Goal: Check status: Check status

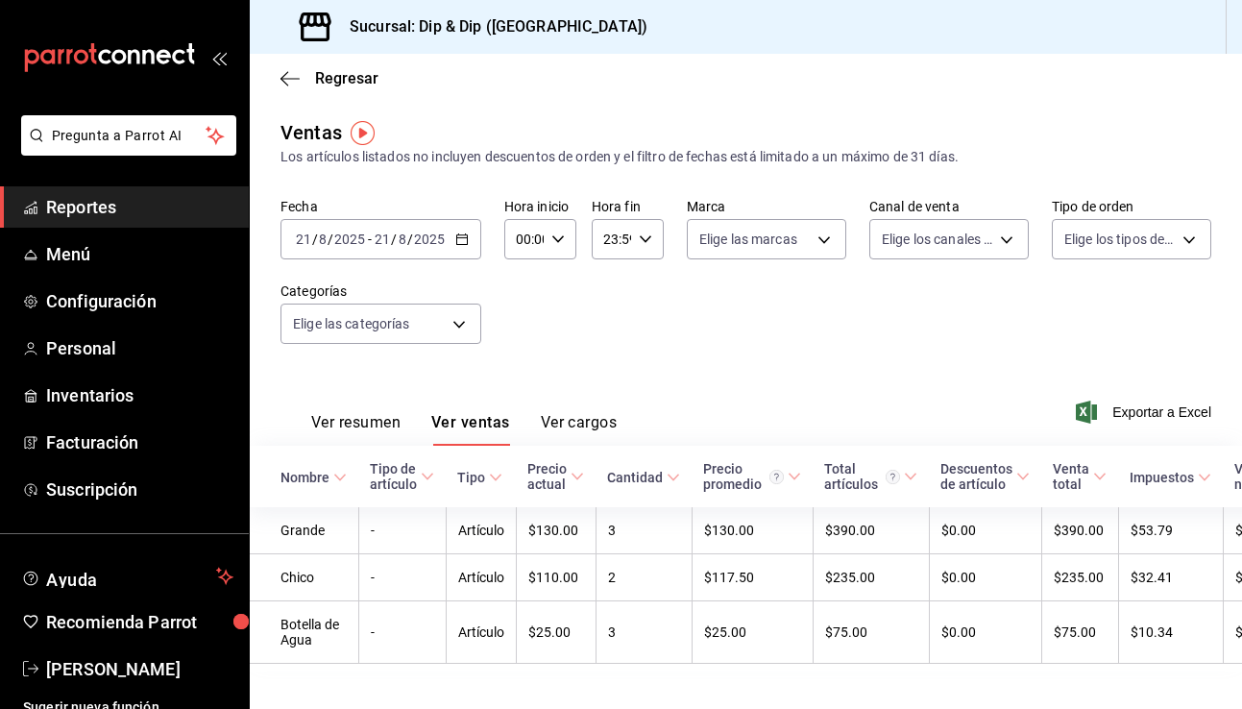
click at [460, 235] on icon "button" at bounding box center [461, 238] width 13 height 13
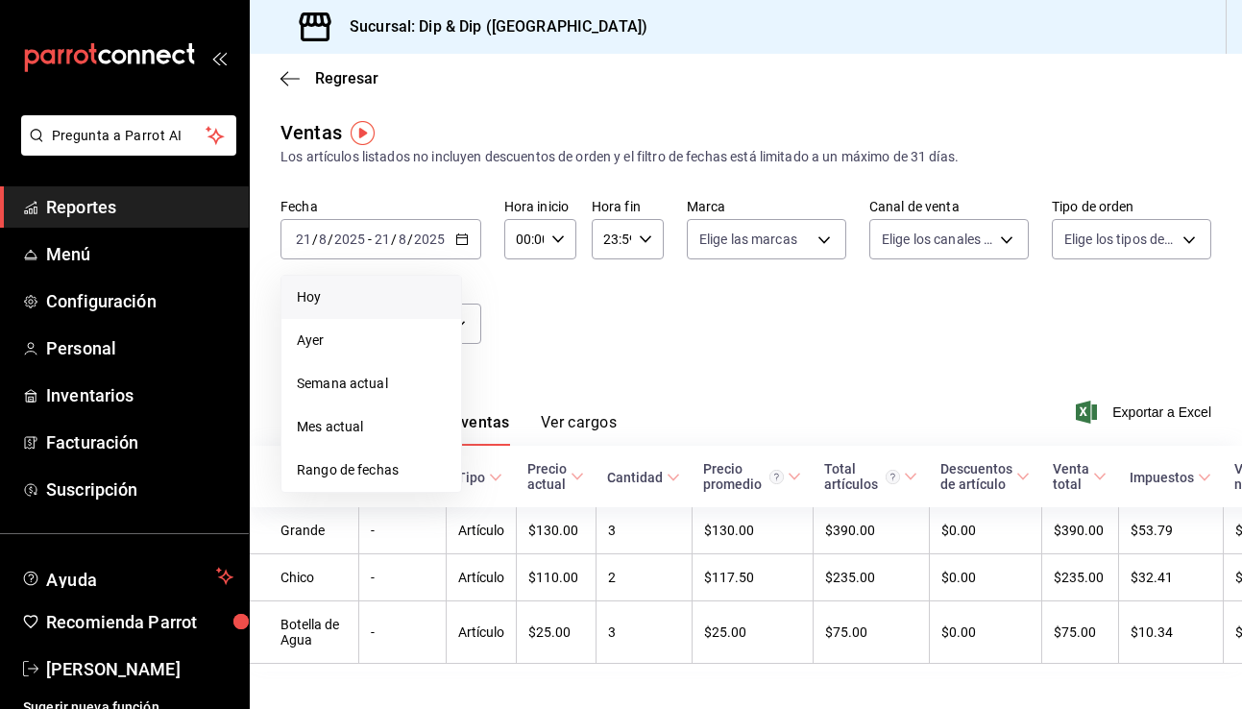
click at [330, 297] on span "Hoy" at bounding box center [371, 297] width 149 height 20
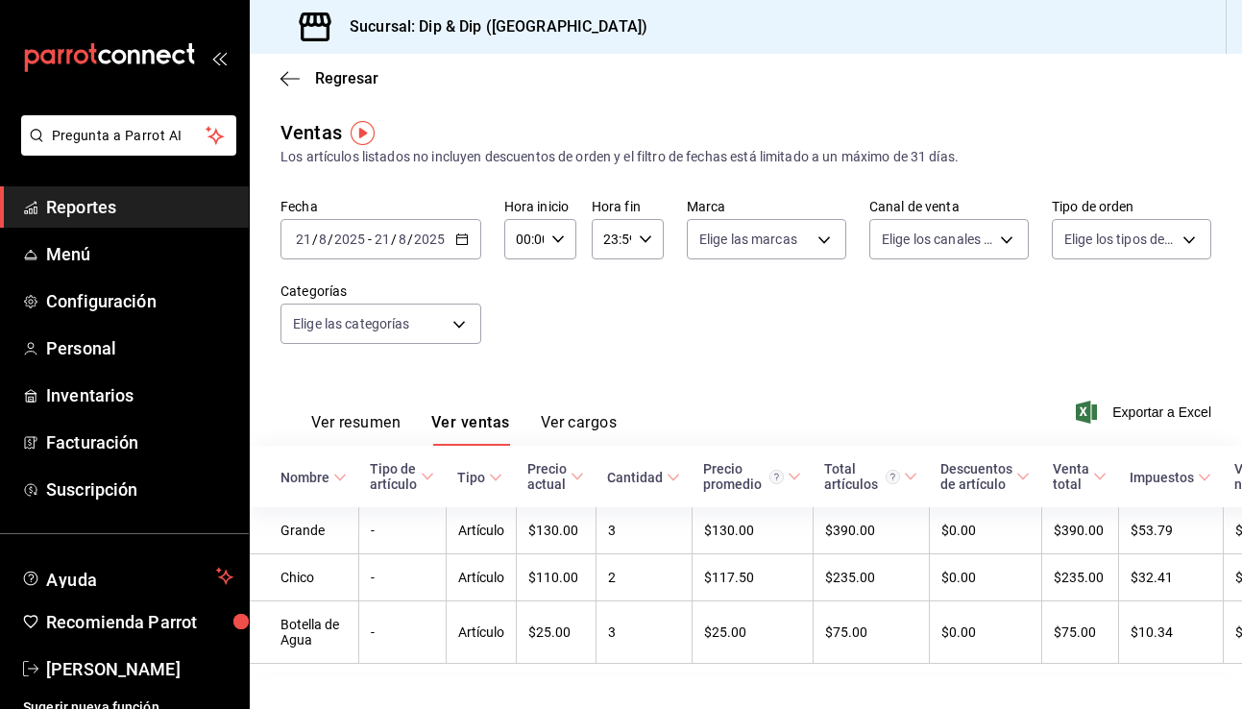
click at [458, 241] on icon "button" at bounding box center [461, 238] width 13 height 13
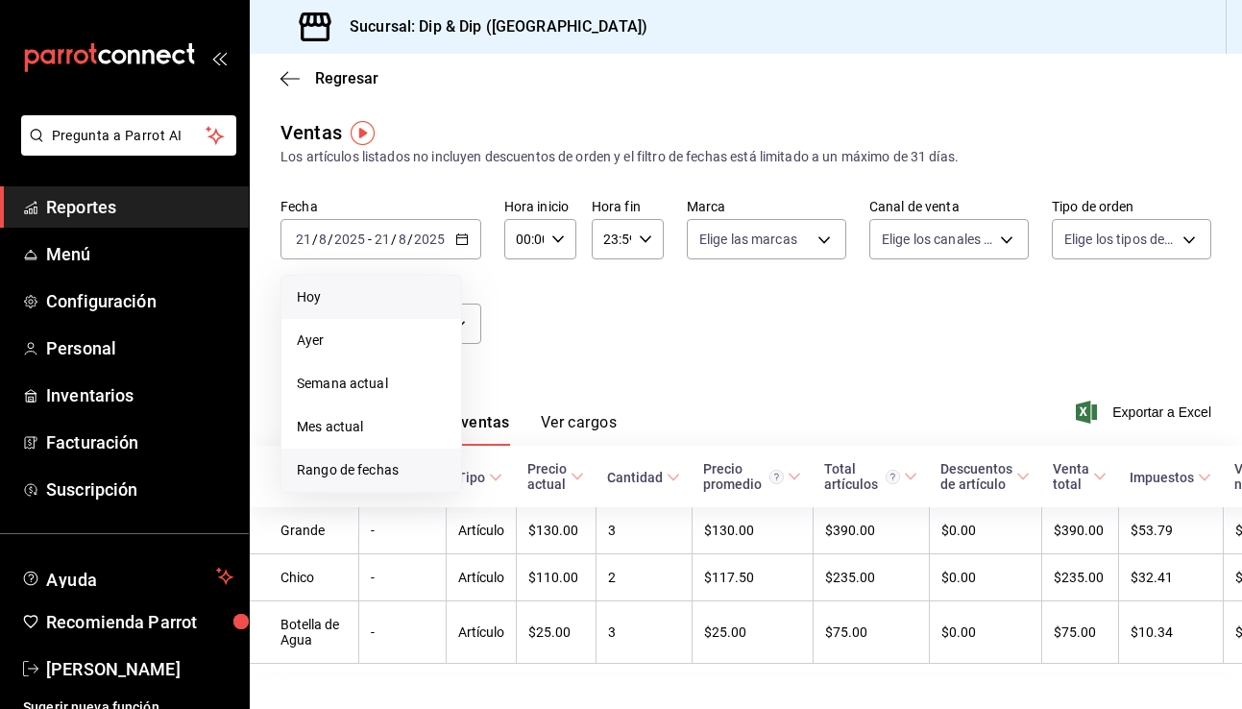
click at [378, 473] on span "Rango de fechas" at bounding box center [371, 470] width 149 height 20
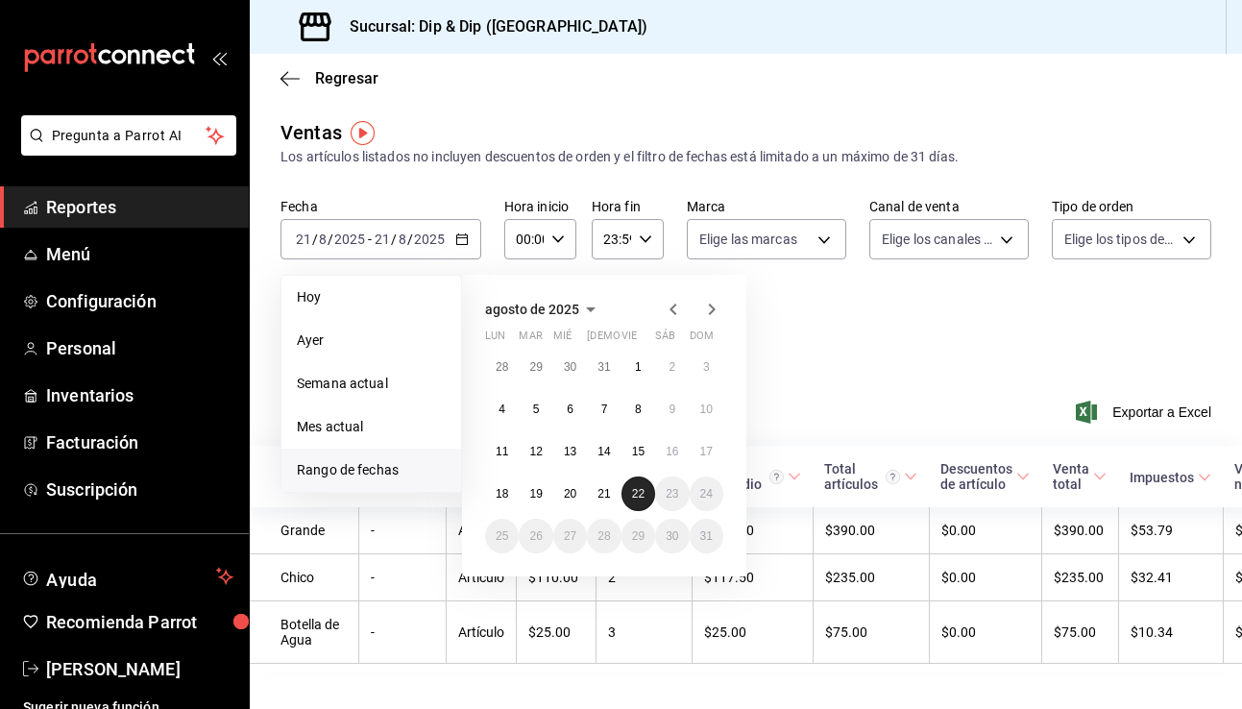
click at [642, 492] on abbr "22" at bounding box center [638, 493] width 12 height 13
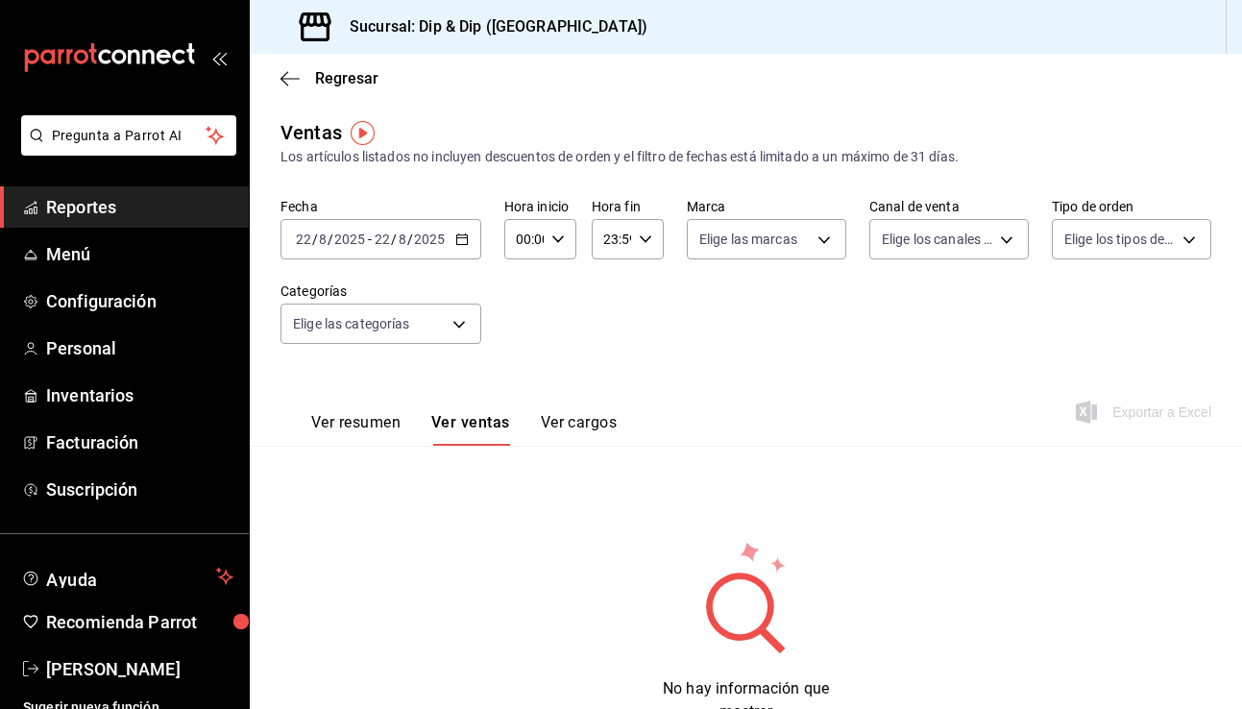
click at [371, 428] on button "Ver resumen" at bounding box center [355, 429] width 89 height 33
